Goal: Information Seeking & Learning: Learn about a topic

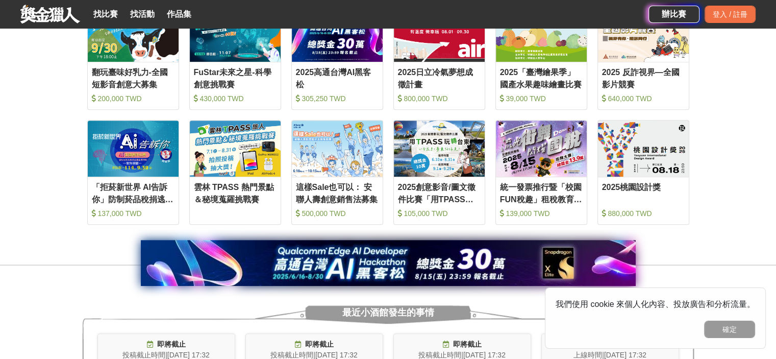
scroll to position [357, 0]
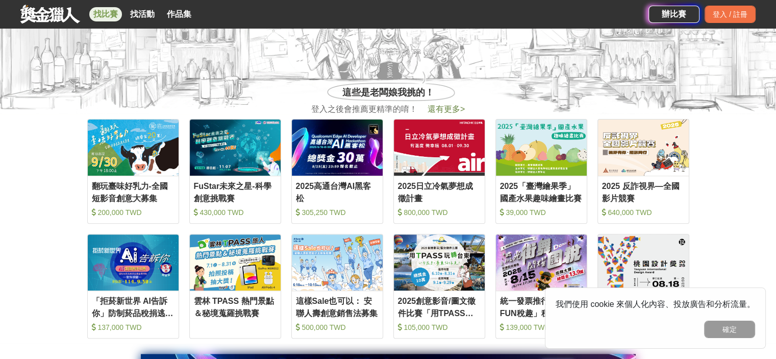
click at [112, 19] on link "找比賽" at bounding box center [105, 14] width 33 height 14
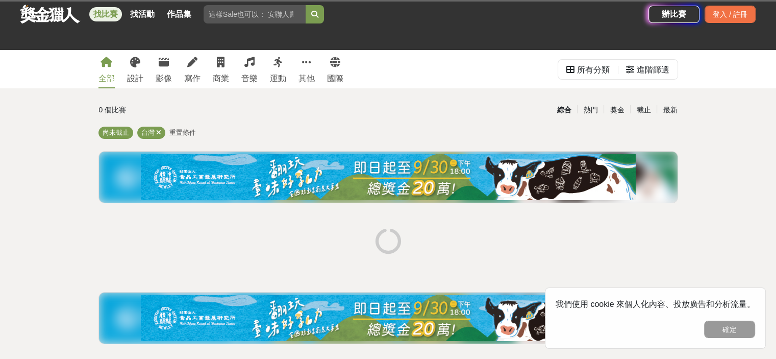
click at [112, 69] on link "全部" at bounding box center [106, 69] width 16 height 38
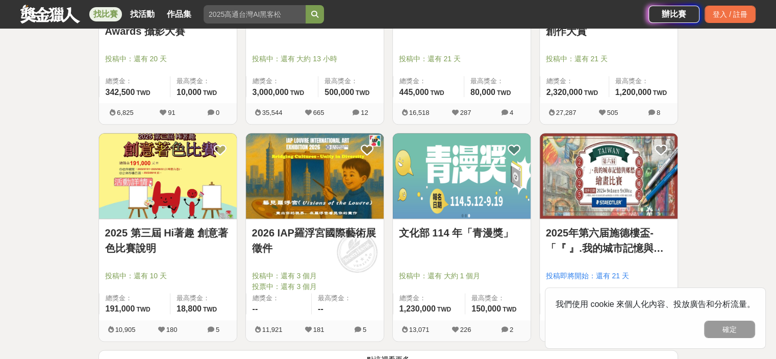
scroll to position [1326, 0]
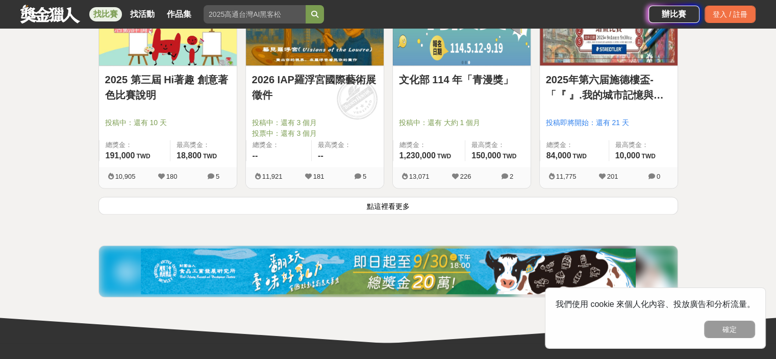
click at [167, 201] on button "點這裡看更多" at bounding box center [387, 205] width 579 height 18
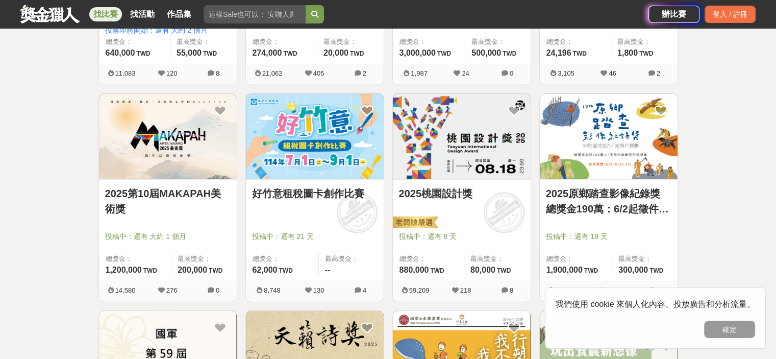
scroll to position [2448, 0]
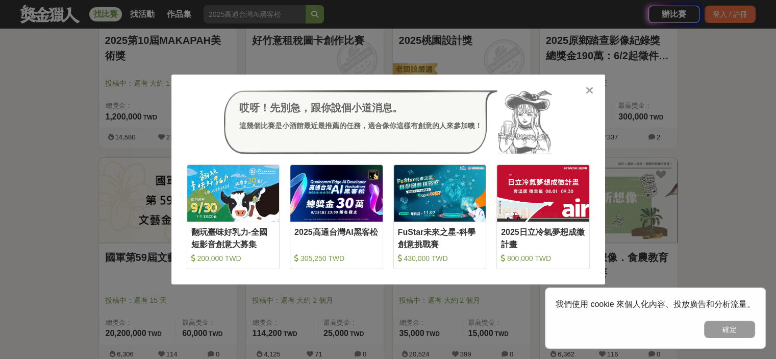
click at [591, 97] on div "哎呀！先別急，跟你說個小道消息。 這幾個比賽是小酒館最近最推薦的任務，適合像你這樣有創意的人來參加噢！ 收藏 翻玩臺味好乳力-全國短影音創意大募集 200,0…" at bounding box center [387, 179] width 433 height 210
click at [589, 93] on icon at bounding box center [589, 90] width 8 height 10
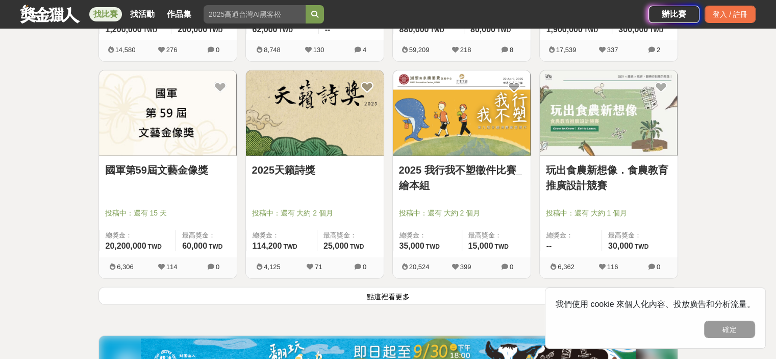
scroll to position [2550, 0]
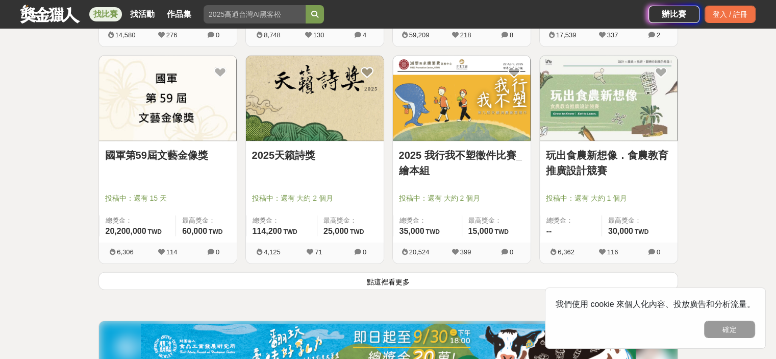
click at [590, 120] on img at bounding box center [609, 98] width 138 height 85
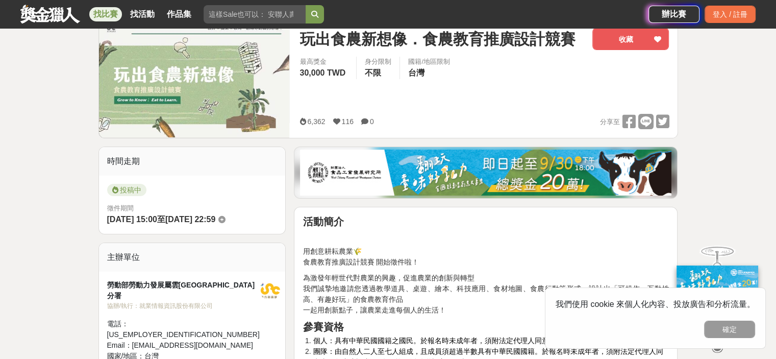
scroll to position [153, 0]
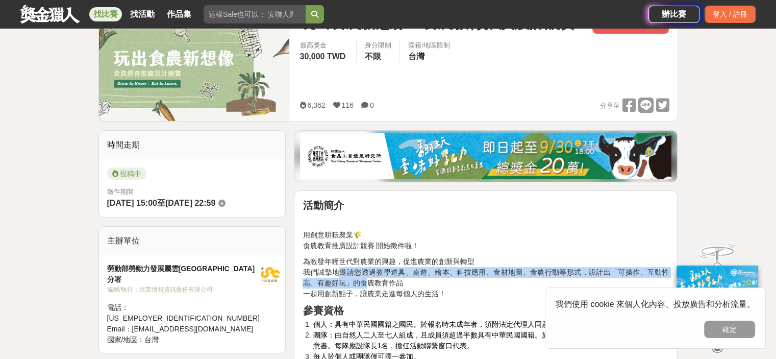
drag, startPoint x: 342, startPoint y: 271, endPoint x: 378, endPoint y: 278, distance: 37.4
click at [370, 277] on p "為激發年輕世代對農業的興趣，促進農業的創新與轉型 我們誠摯地邀請您透過教學道具、桌遊、繪本、科技應用、食材地圖、食農行動等形式，設計出「可操作、互動性高、有趣…" at bounding box center [485, 277] width 366 height 43
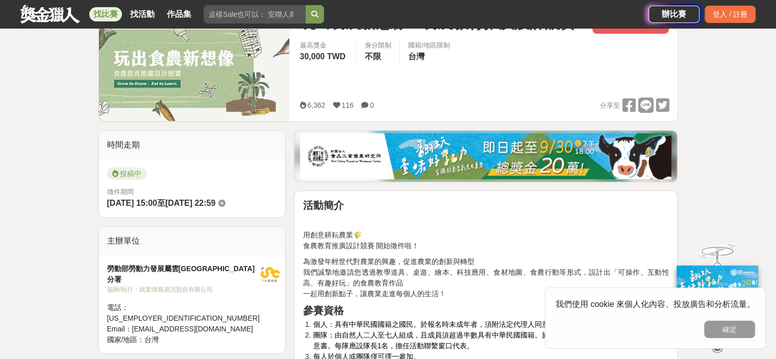
click at [380, 279] on p "為激發年輕世代對農業的興趣，促進農業的創新與轉型 我們誠摯地邀請您透過教學道具、桌遊、繪本、科技應用、食材地圖、食農行動等形式，設計出「可操作、互動性高、有趣…" at bounding box center [485, 277] width 366 height 43
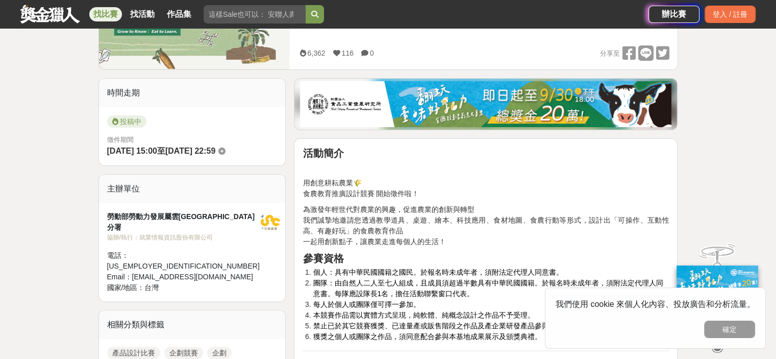
scroll to position [306, 0]
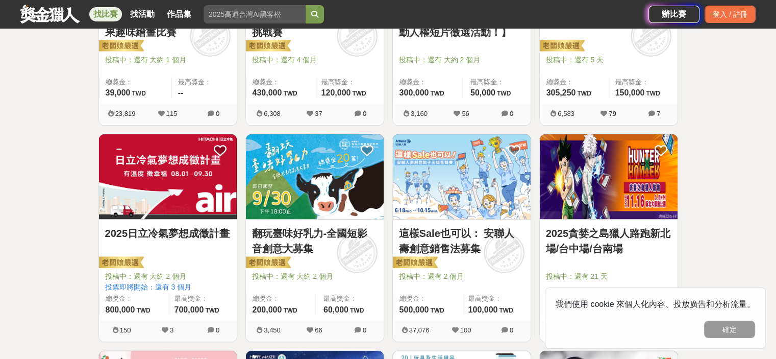
scroll to position [2550, 0]
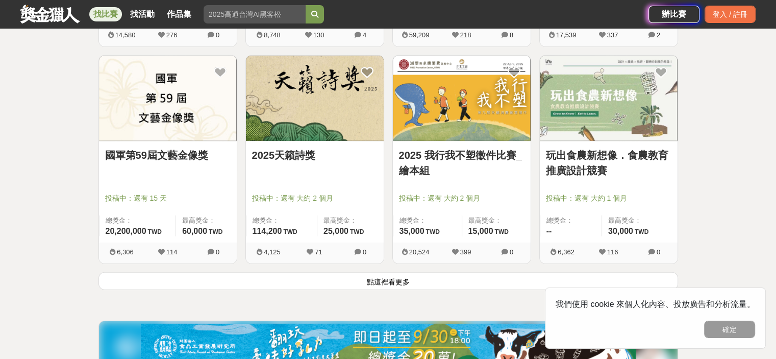
click at [320, 286] on button "點這裡看更多" at bounding box center [387, 281] width 579 height 18
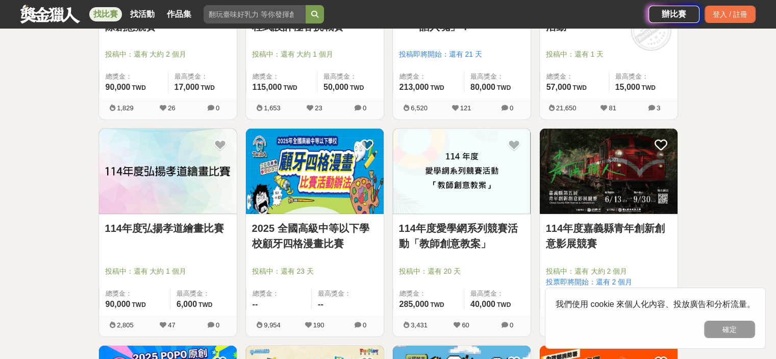
scroll to position [3213, 0]
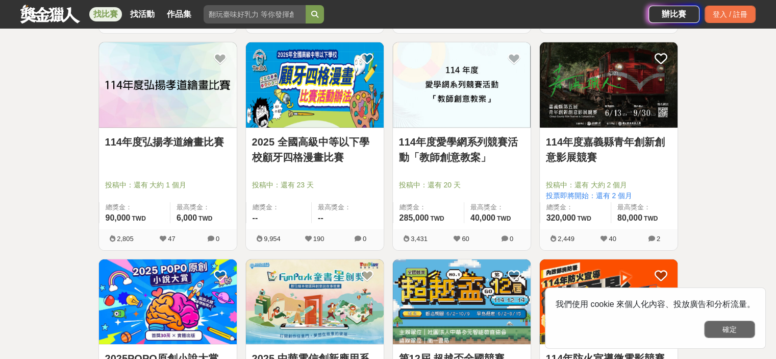
click at [741, 332] on button "確定" at bounding box center [729, 328] width 51 height 17
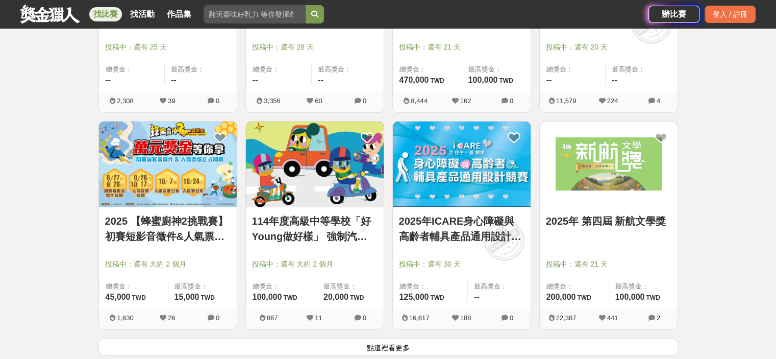
scroll to position [3876, 0]
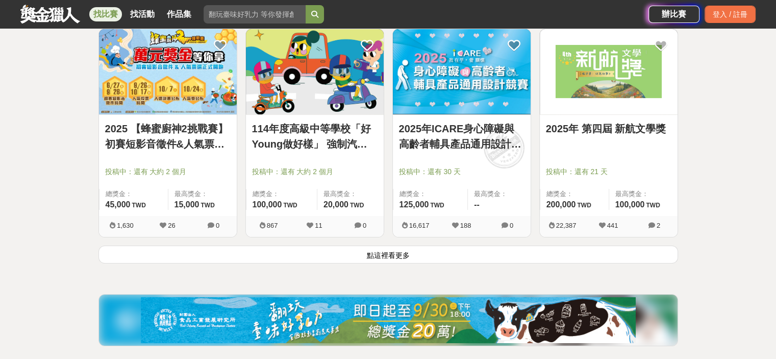
click at [261, 246] on button "點這裡看更多" at bounding box center [387, 254] width 579 height 18
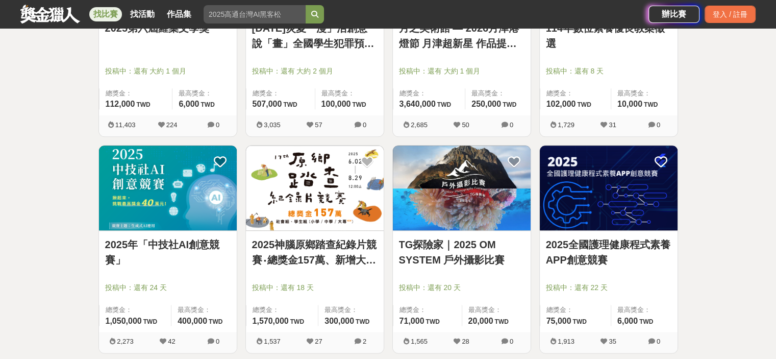
scroll to position [5151, 0]
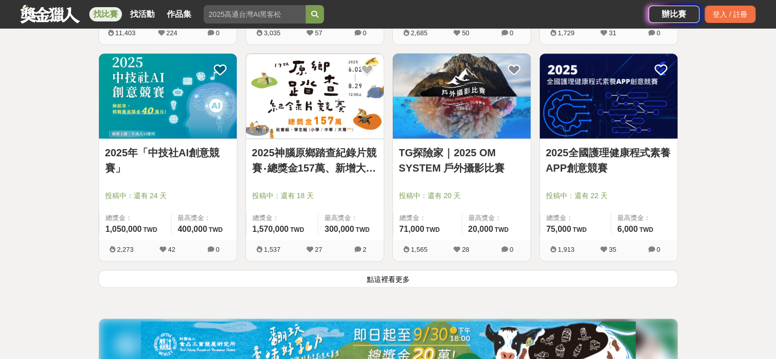
click at [501, 277] on button "點這裡看更多" at bounding box center [387, 278] width 579 height 18
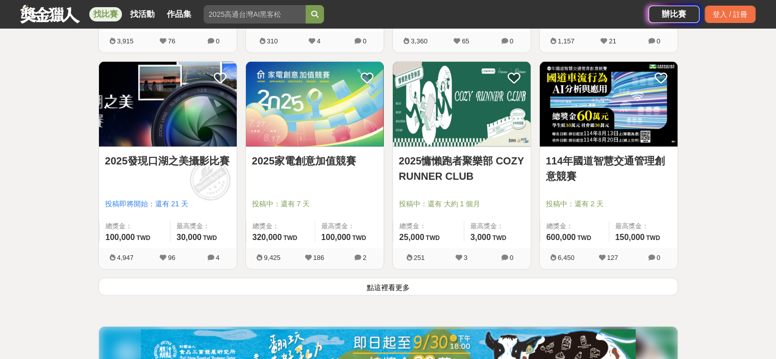
scroll to position [6579, 0]
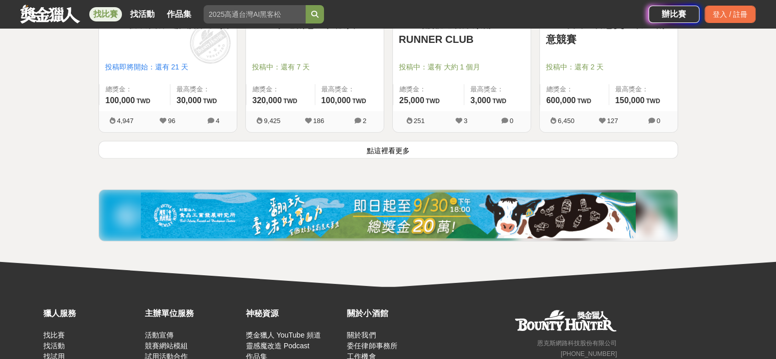
click at [496, 141] on button "點這裡看更多" at bounding box center [387, 150] width 579 height 18
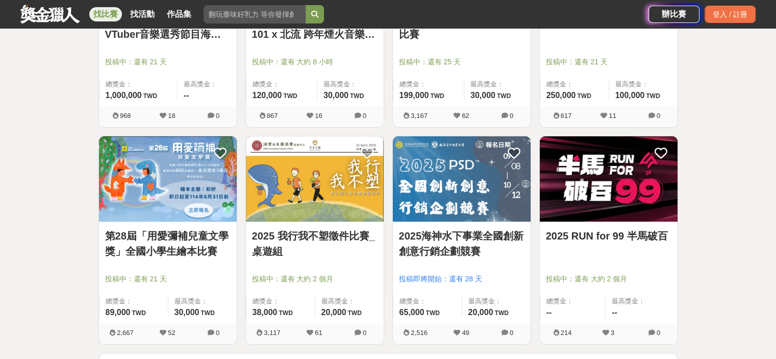
scroll to position [7752, 0]
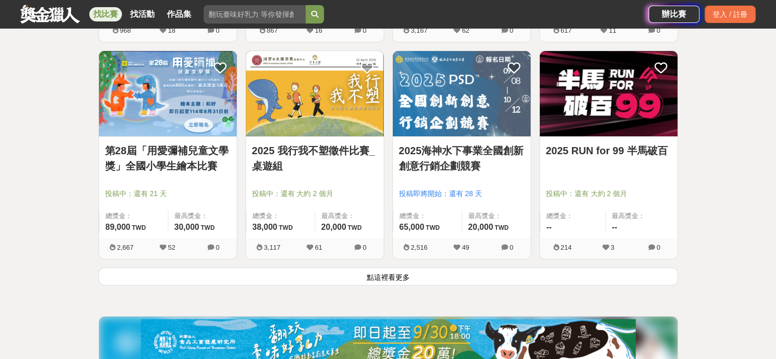
click at [501, 277] on button "點這裡看更多" at bounding box center [387, 276] width 579 height 18
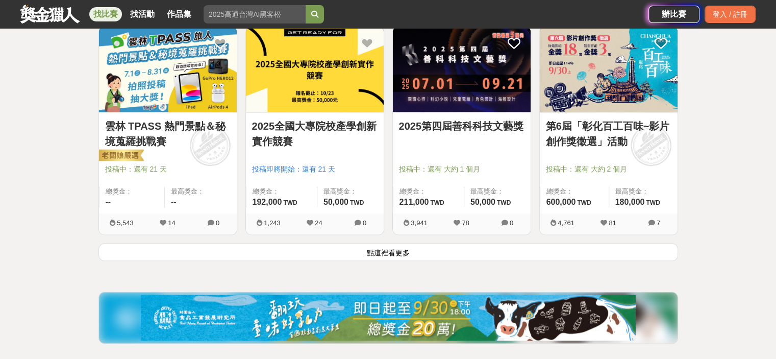
scroll to position [9078, 0]
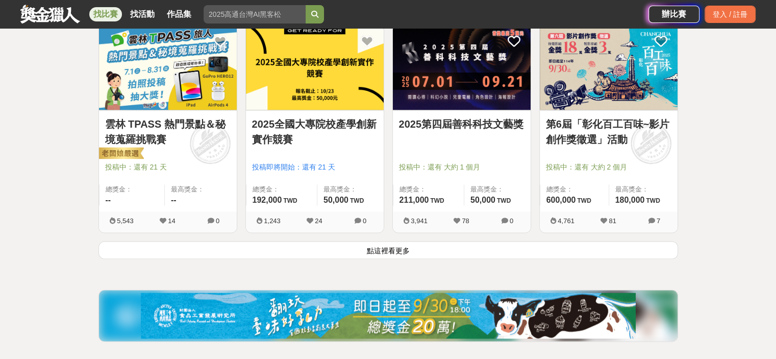
click at [438, 246] on button "點這裡看更多" at bounding box center [387, 250] width 579 height 18
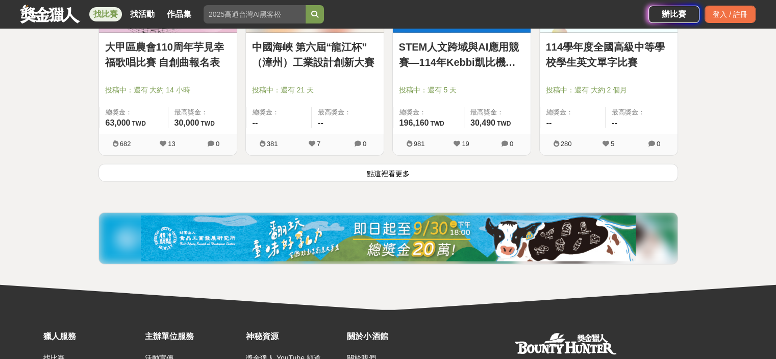
scroll to position [10455, 0]
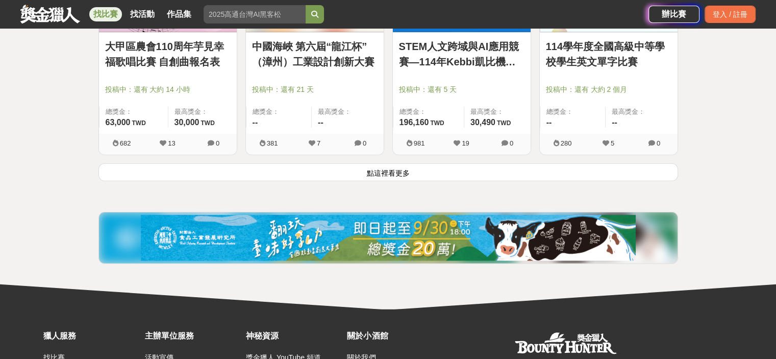
click at [364, 170] on button "點這裡看更多" at bounding box center [387, 172] width 579 height 18
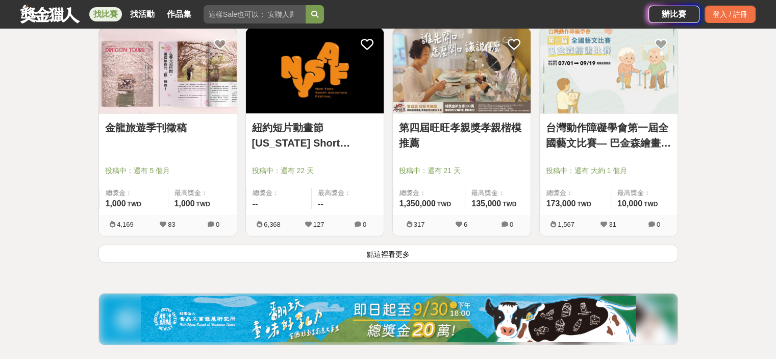
scroll to position [11679, 0]
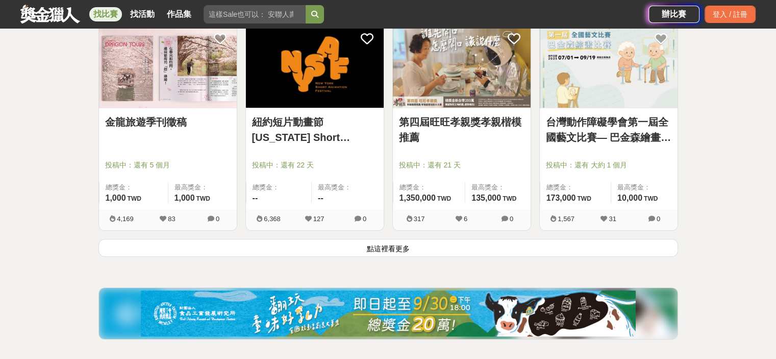
click at [355, 239] on button "點這裡看更多" at bounding box center [387, 248] width 579 height 18
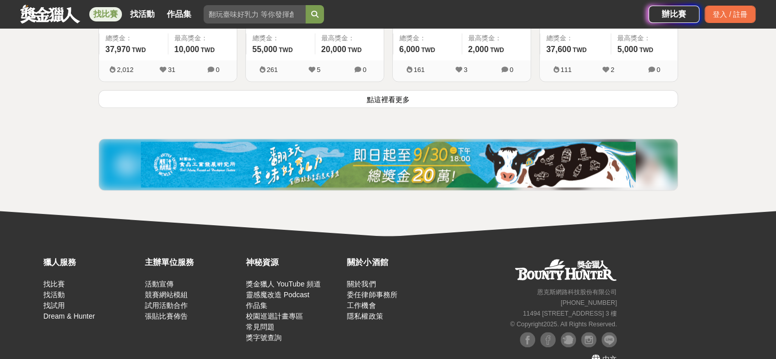
scroll to position [13135, 0]
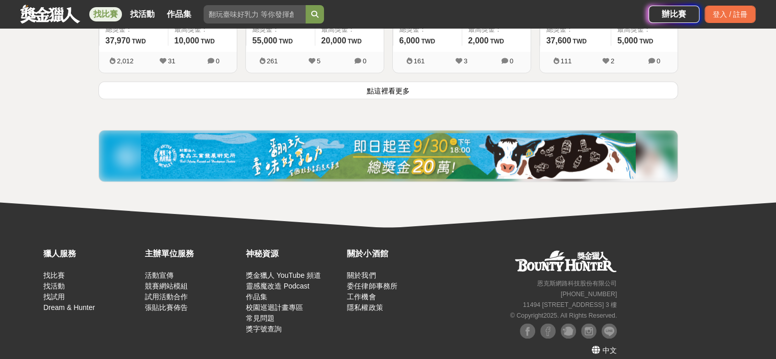
click at [395, 81] on button "點這裡看更多" at bounding box center [387, 90] width 579 height 18
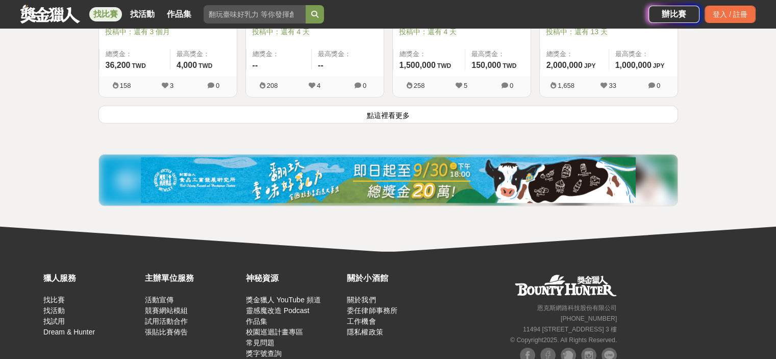
scroll to position [14434, 0]
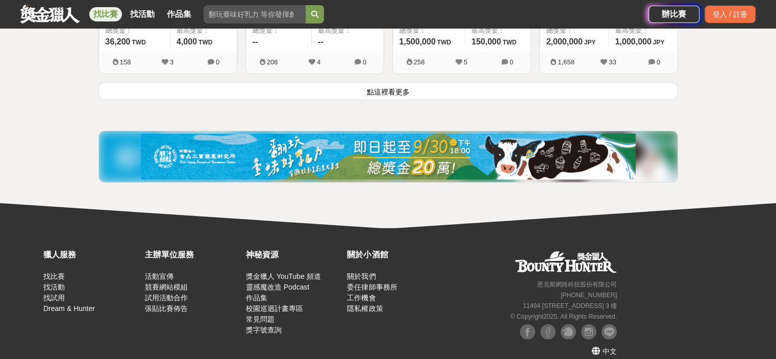
click at [398, 85] on button "點這裡看更多" at bounding box center [387, 91] width 579 height 18
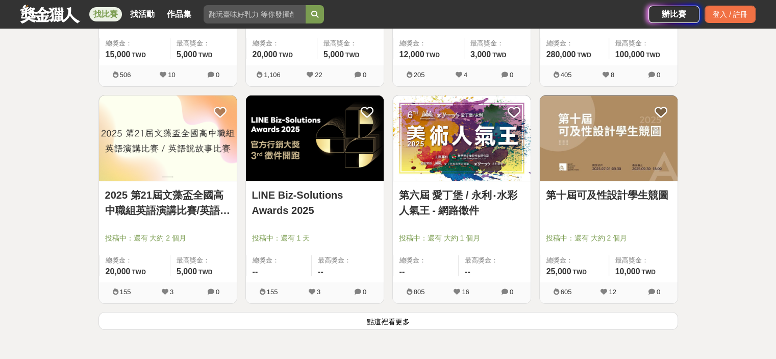
scroll to position [15505, 0]
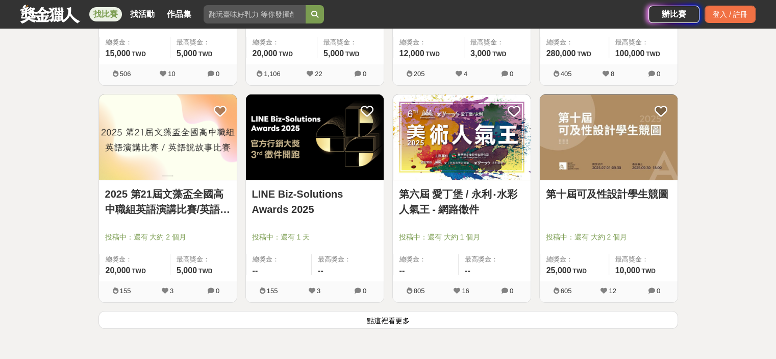
click at [392, 313] on button "點這裡看更多" at bounding box center [387, 320] width 579 height 18
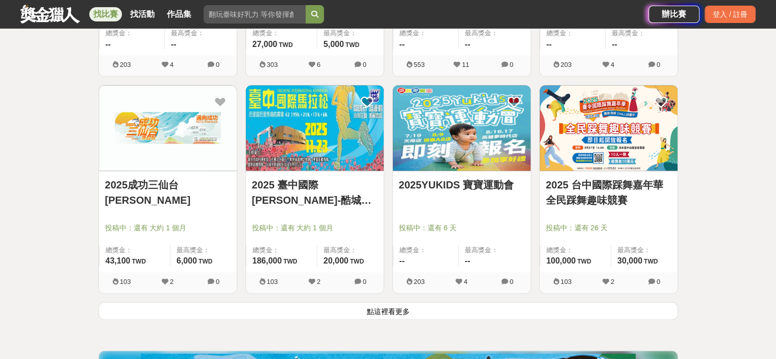
scroll to position [16882, 0]
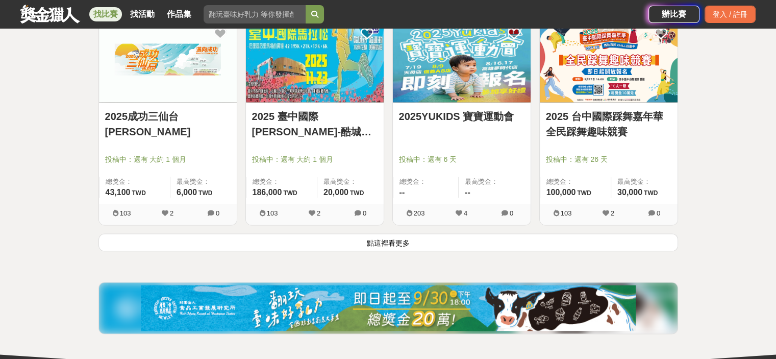
click at [394, 233] on button "點這裡看更多" at bounding box center [387, 242] width 579 height 18
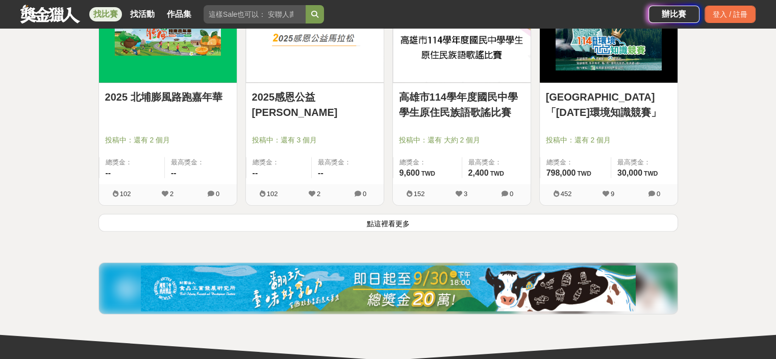
scroll to position [18208, 0]
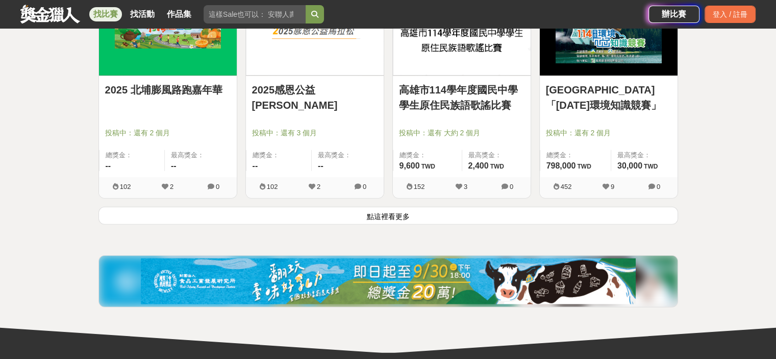
click at [224, 207] on button "點這裡看更多" at bounding box center [387, 216] width 579 height 18
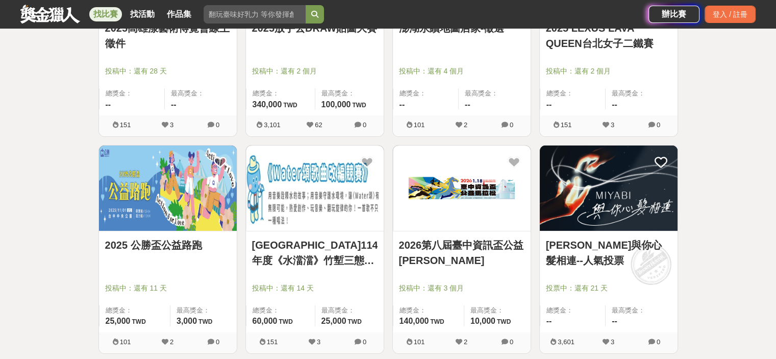
scroll to position [19381, 0]
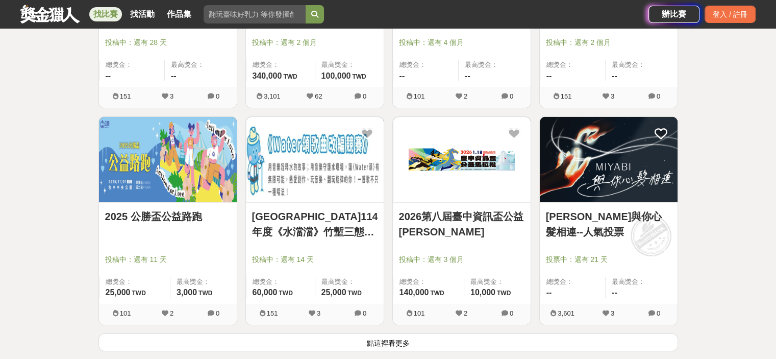
click at [369, 333] on button "點這裡看更多" at bounding box center [387, 342] width 579 height 18
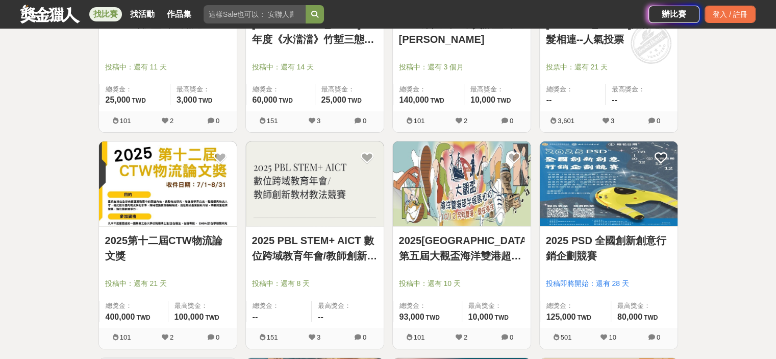
scroll to position [19636, 0]
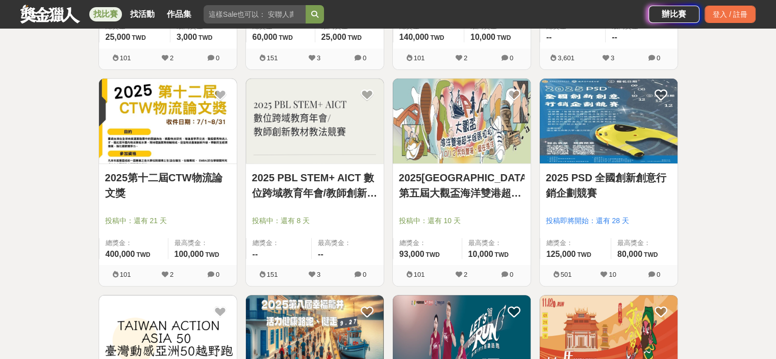
click at [157, 170] on link "2025第十二屆CTW物流論文獎" at bounding box center [167, 185] width 125 height 31
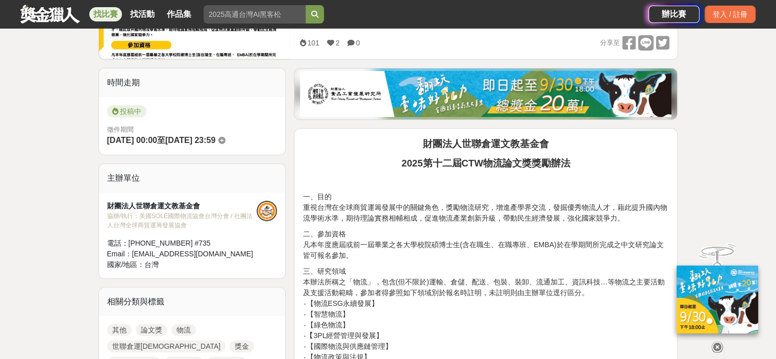
scroll to position [306, 0]
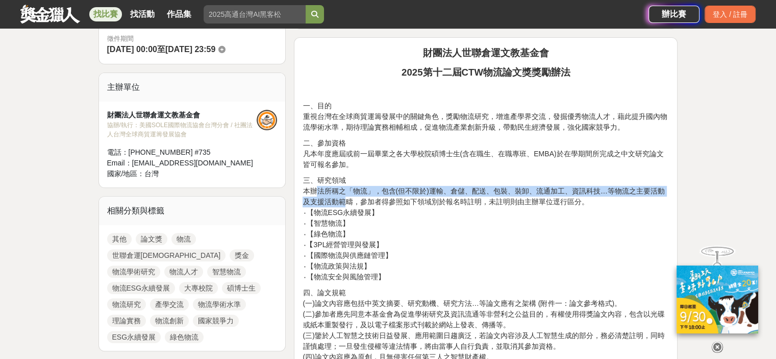
drag, startPoint x: 316, startPoint y: 191, endPoint x: 340, endPoint y: 204, distance: 26.7
click at [340, 204] on p "三、研究領域 本辦法所稱之「物流」，包含(但不限於)運輸、倉儲、配送、包裝、裝卸、流通加工、資訊科技…等物流之主要活動及支援活動範疇，參加者得參照如下領域別於…" at bounding box center [485, 228] width 366 height 107
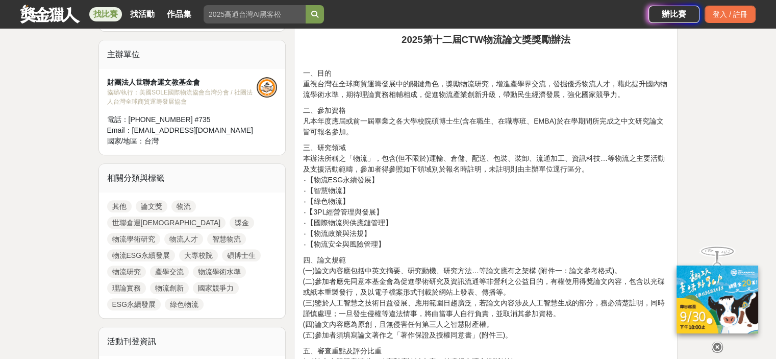
scroll to position [357, 0]
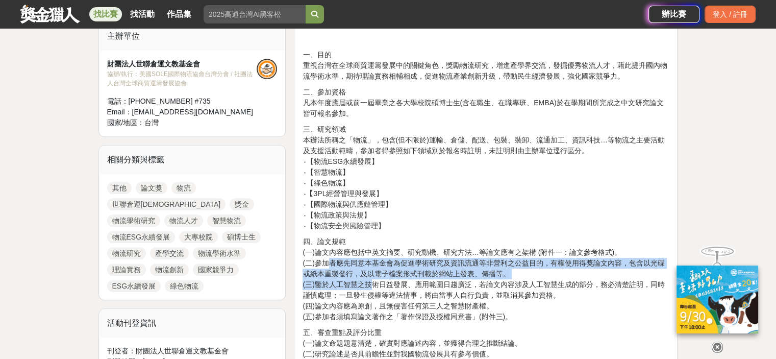
drag, startPoint x: 337, startPoint y: 263, endPoint x: 370, endPoint y: 284, distance: 39.2
click at [370, 284] on p "四、論文規範 (一)論文內容應包括中英文摘要、研究動機、研究方法…等論文應有之架構 (附件一：論文參考格式)。 (二)參加者應先同意本基金會為促進學術研究及資…" at bounding box center [485, 279] width 366 height 86
click at [371, 284] on p "四、論文規範 (一)論文內容應包括中英文摘要、研究動機、研究方法…等論文應有之架構 (附件一：論文參考格式)。 (二)參加者應先同意本基金會為促進學術研究及資…" at bounding box center [485, 279] width 366 height 86
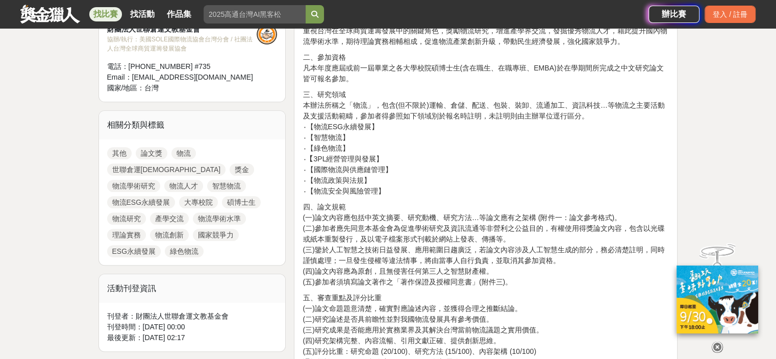
scroll to position [459, 0]
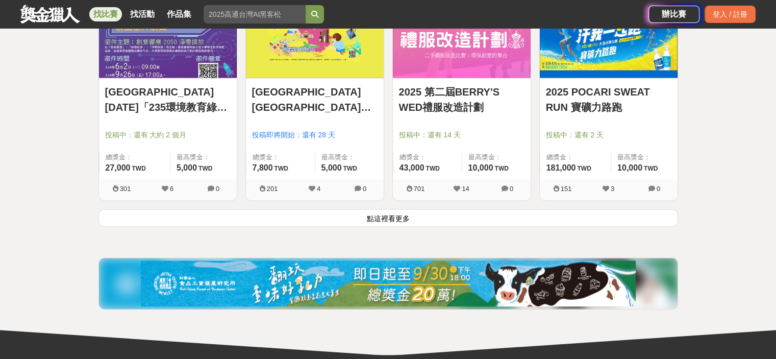
scroll to position [20809, 0]
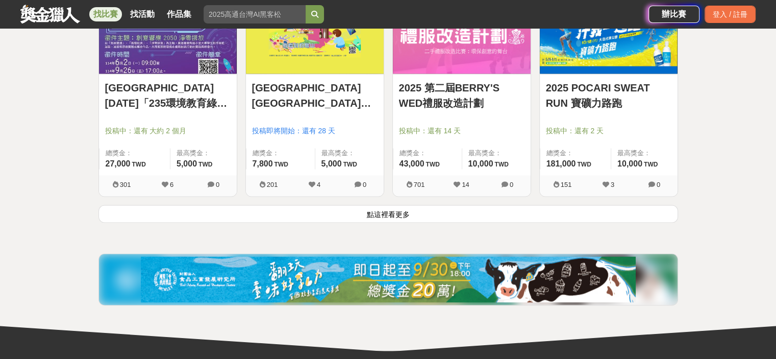
click at [355, 205] on button "點這裡看更多" at bounding box center [387, 214] width 579 height 18
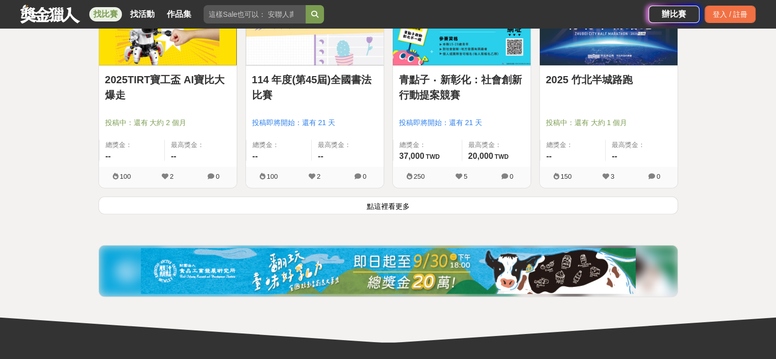
scroll to position [22119, 0]
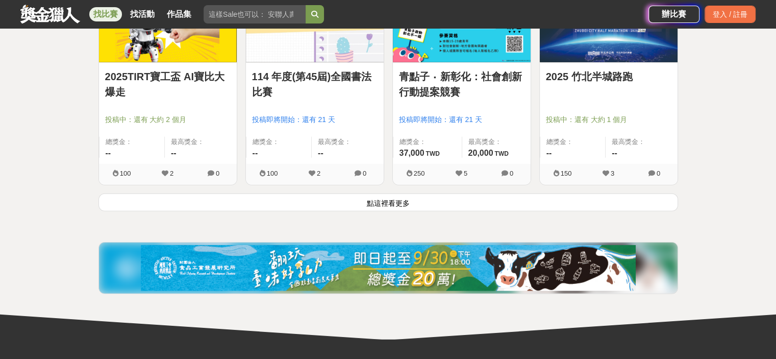
click at [381, 193] on button "點這裡看更多" at bounding box center [387, 202] width 579 height 18
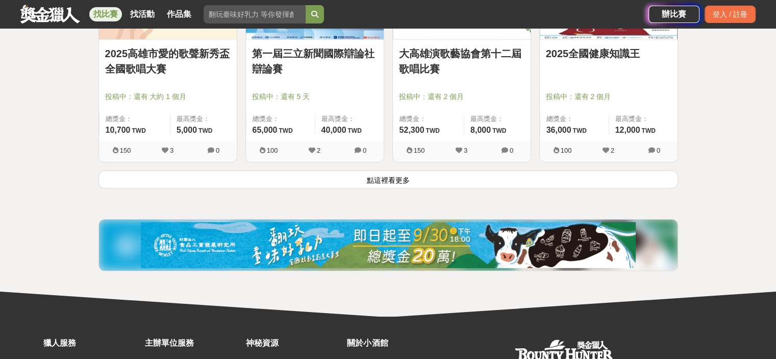
scroll to position [23445, 0]
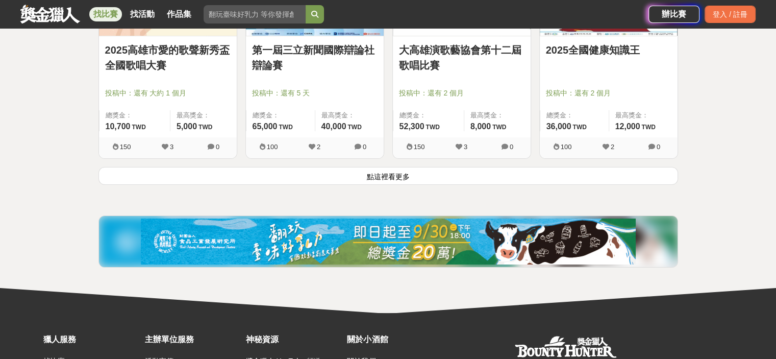
click at [395, 167] on button "點這裡看更多" at bounding box center [387, 176] width 579 height 18
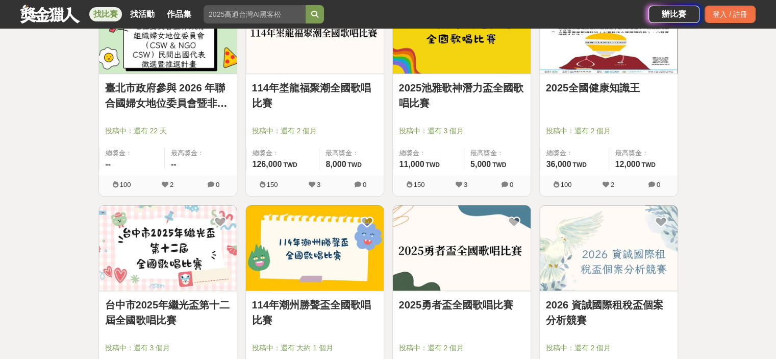
scroll to position [23955, 0]
